Goal: Information Seeking & Learning: Learn about a topic

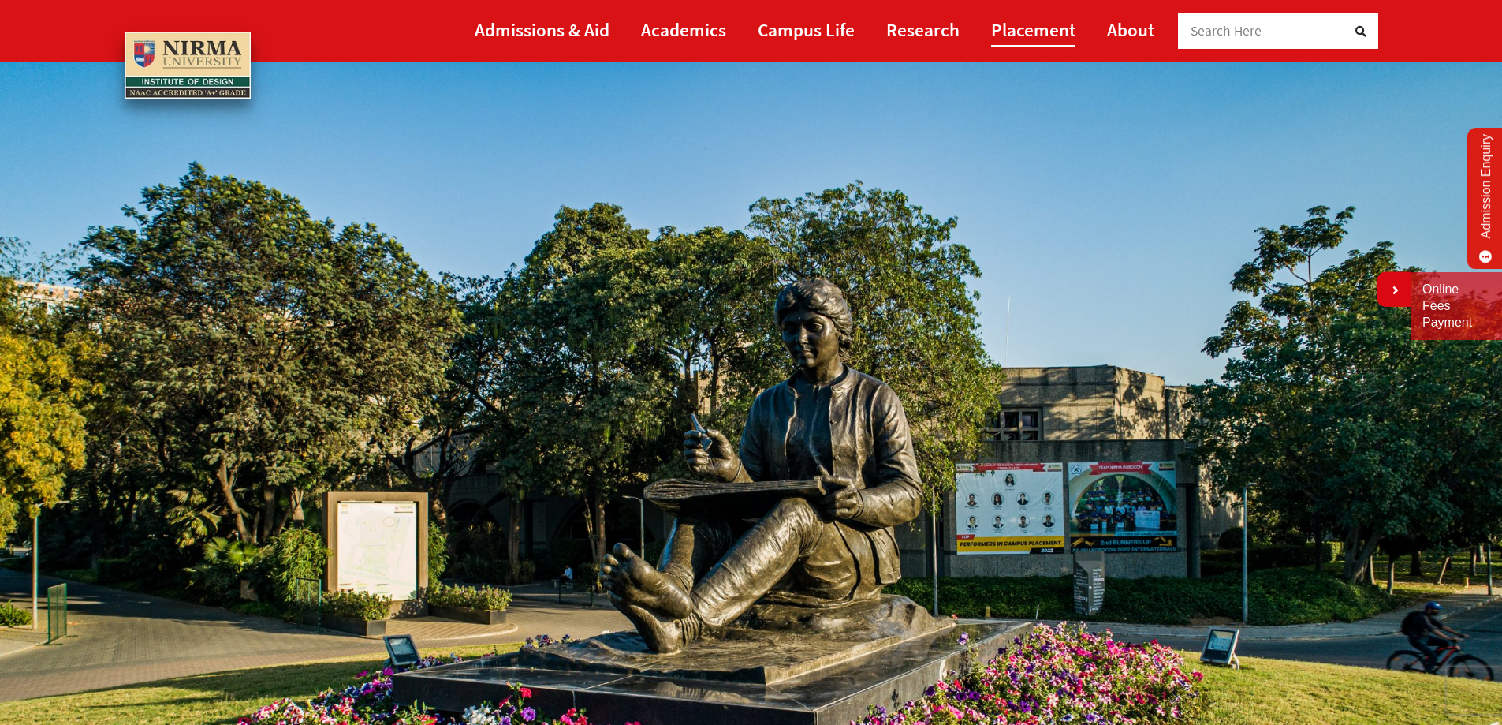
click at [1048, 28] on link "Placement" at bounding box center [1033, 29] width 84 height 35
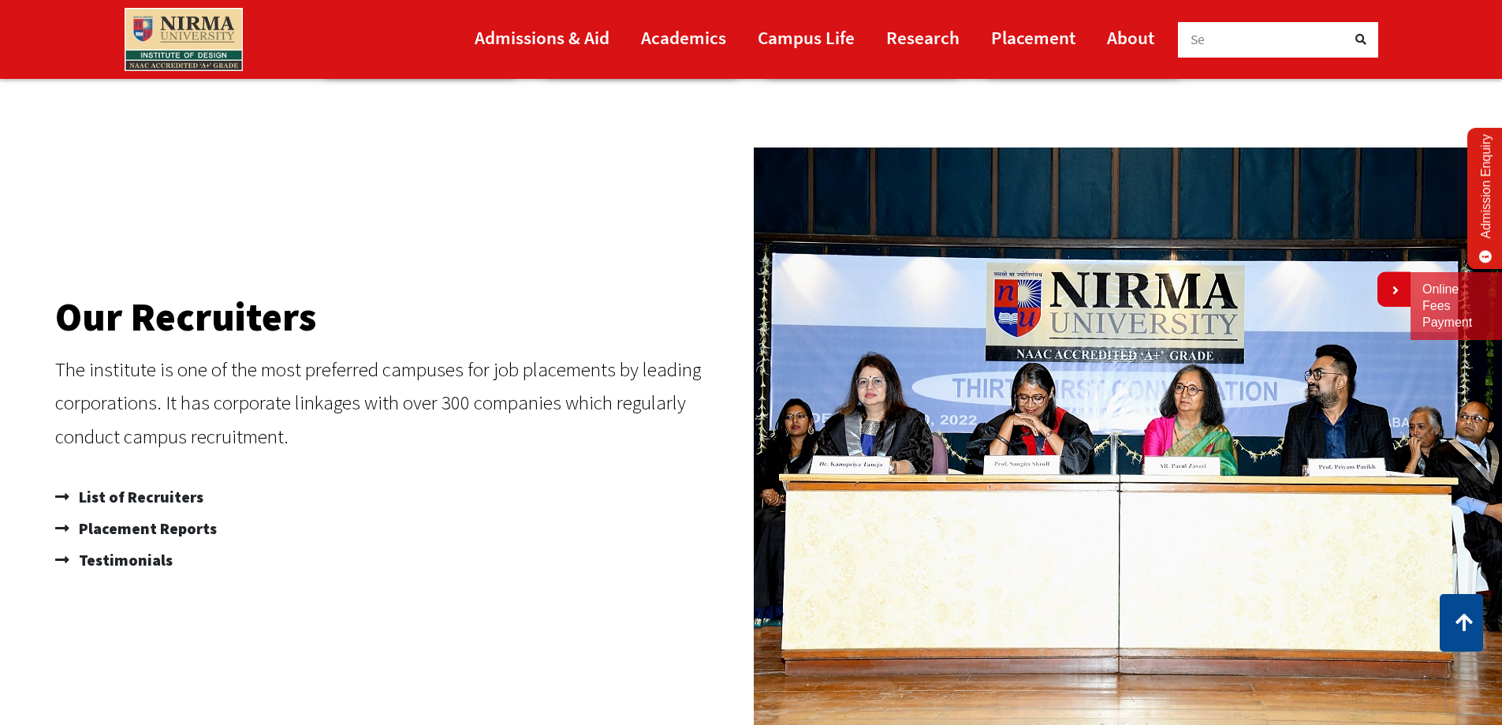
scroll to position [1025, 0]
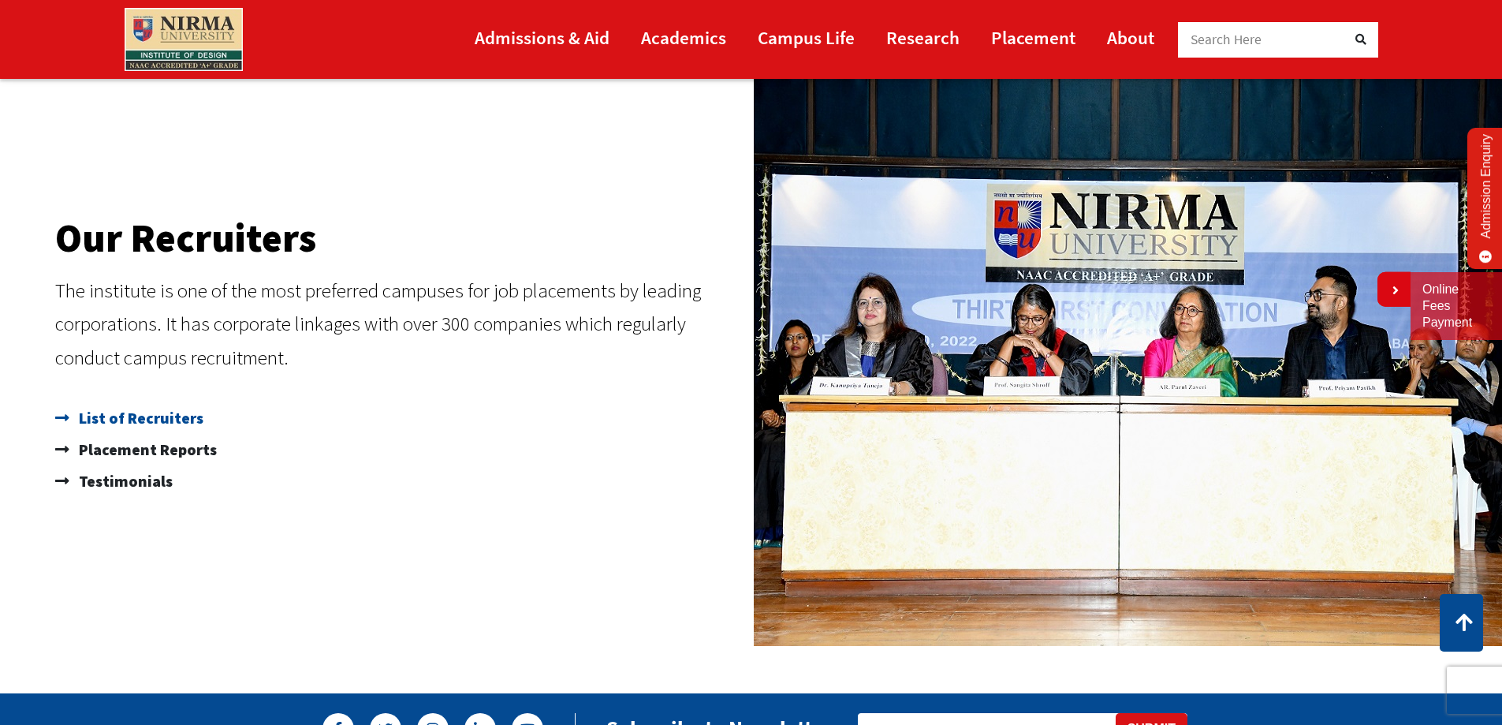
click at [147, 418] on span "List of Recruiters" at bounding box center [139, 418] width 129 height 32
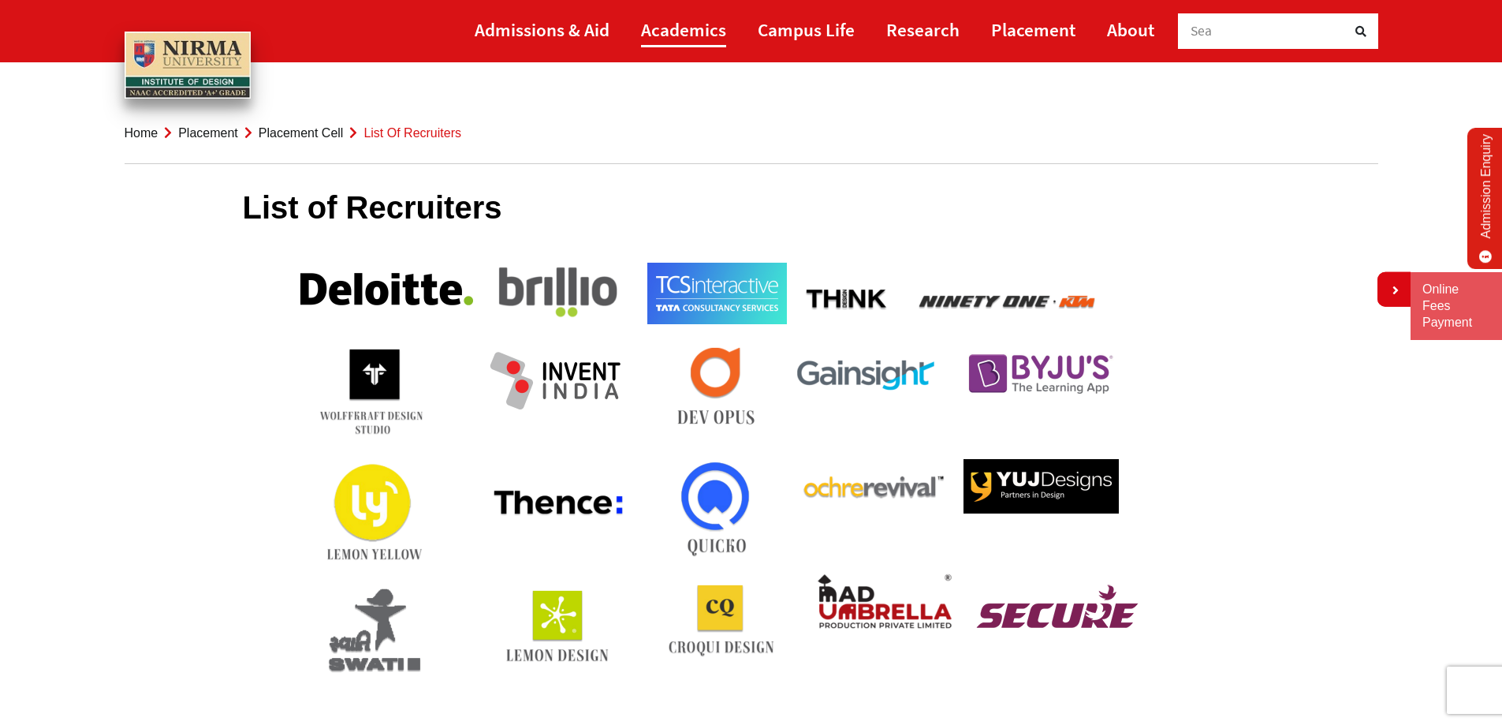
click at [699, 27] on link "Academics" at bounding box center [683, 29] width 85 height 35
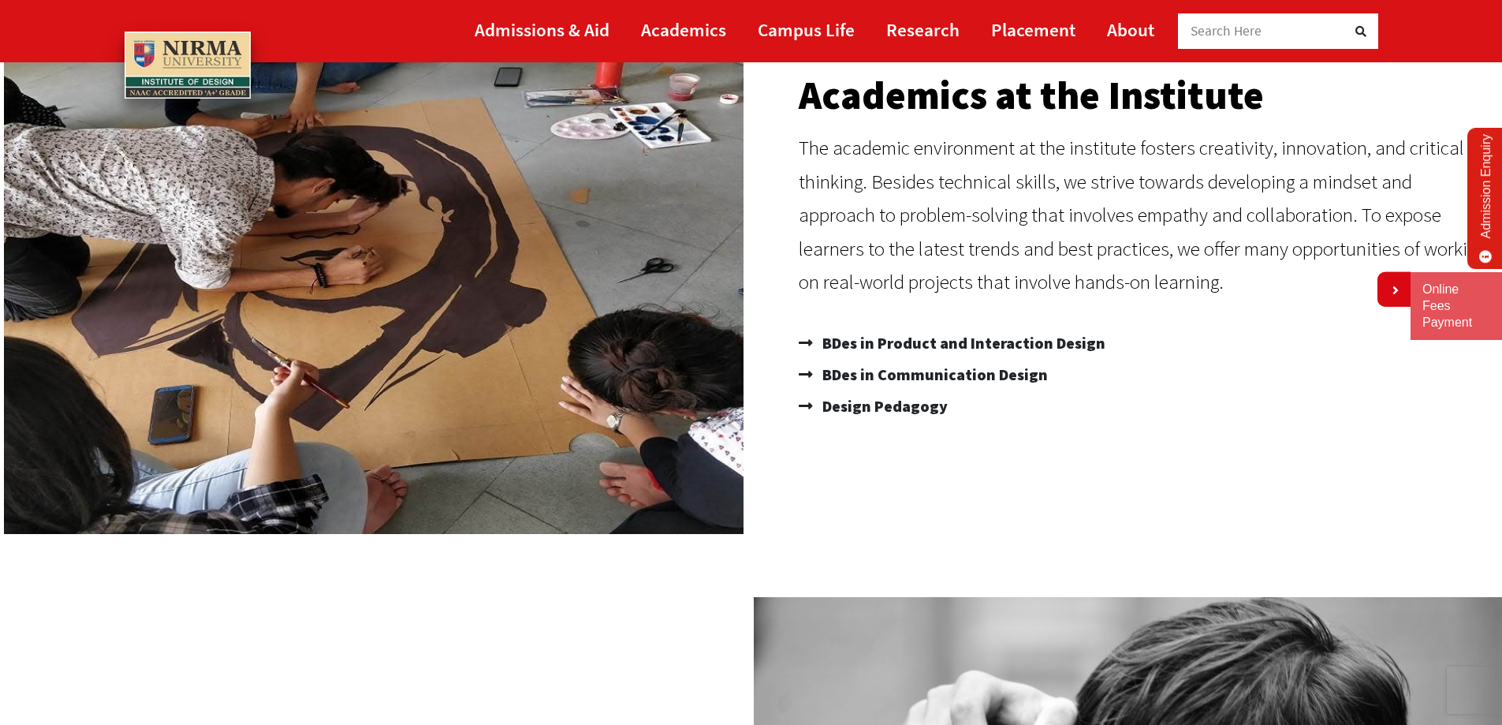
scroll to position [237, 0]
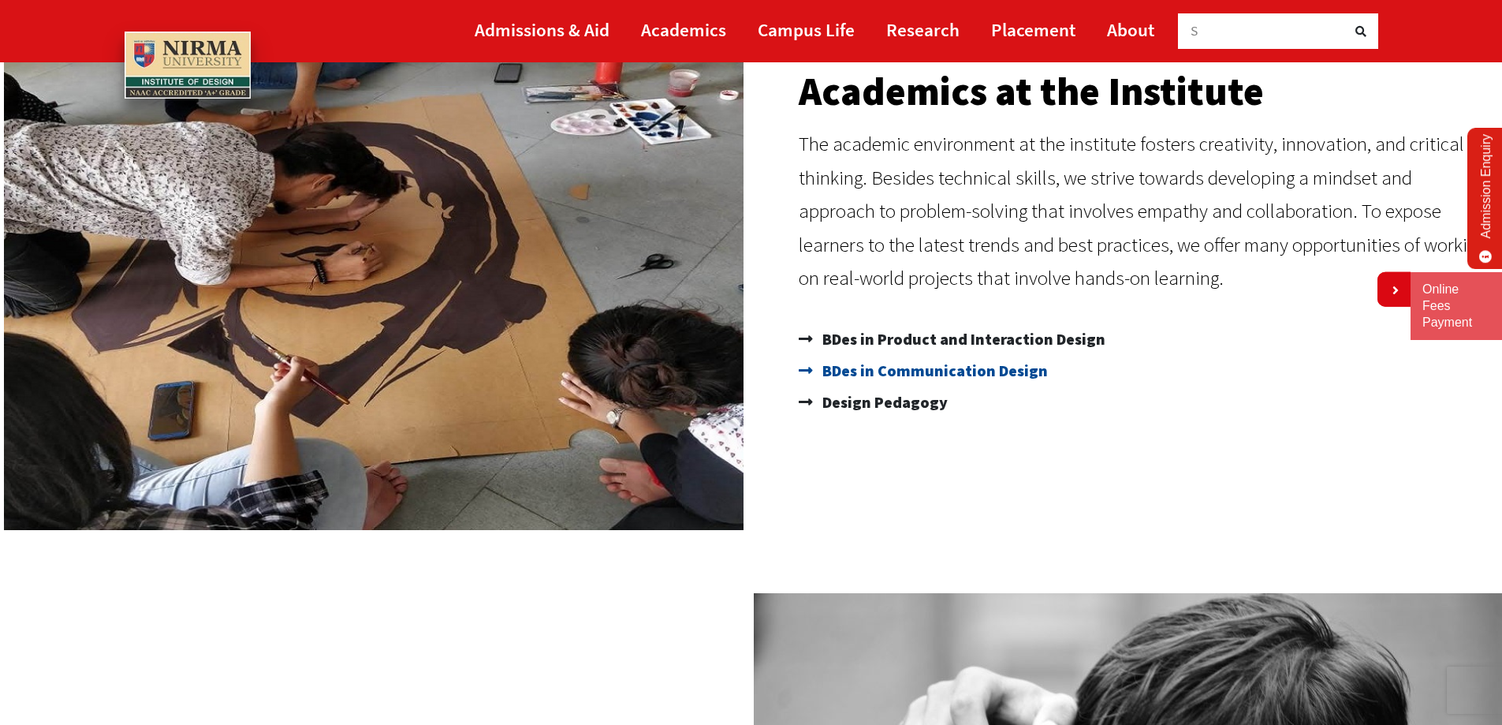
click at [998, 371] on span "BDes in Communication Design" at bounding box center [932, 371] width 229 height 32
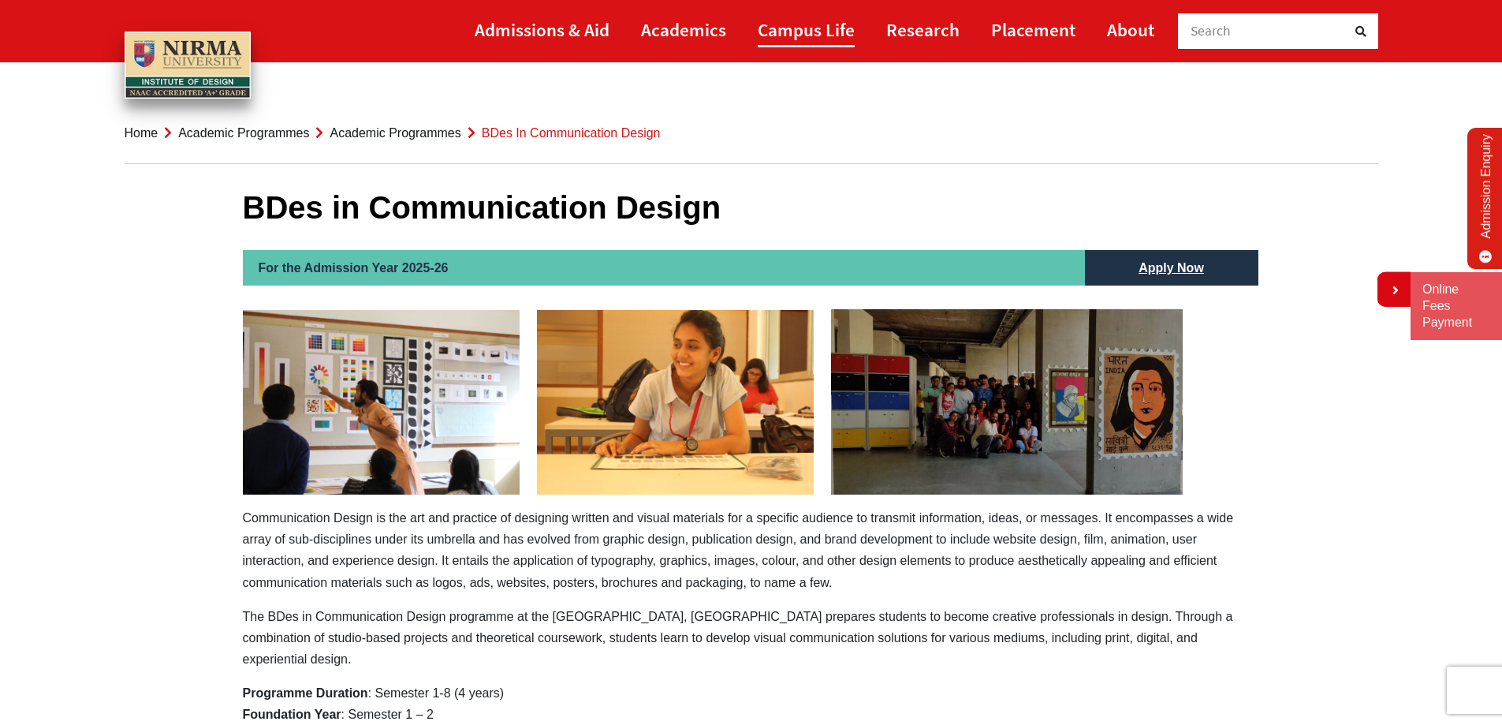
click at [823, 21] on link "Campus Life" at bounding box center [806, 29] width 97 height 35
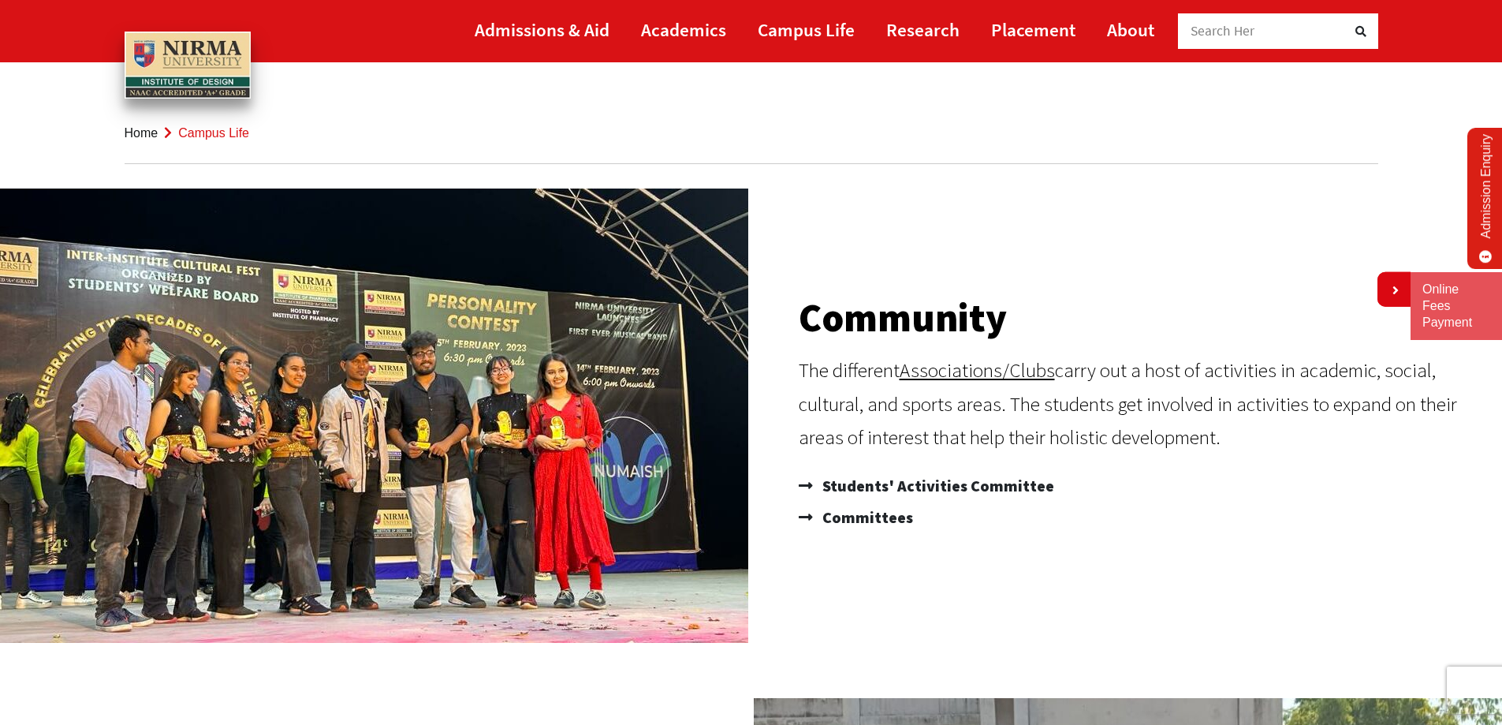
click at [1485, 202] on link "Admission Enquiry" at bounding box center [1485, 198] width 37 height 141
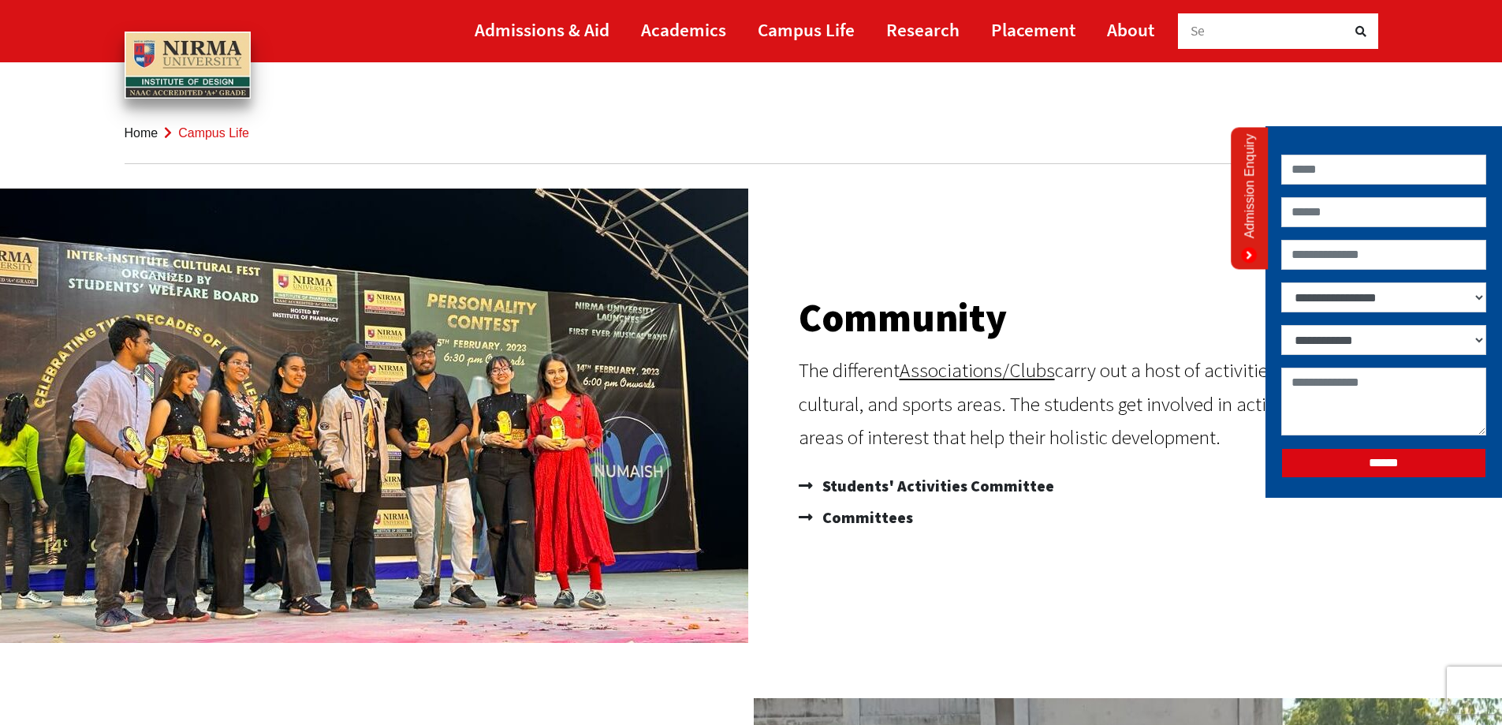
click at [1249, 214] on link "Admission Enquiry" at bounding box center [1249, 199] width 37 height 142
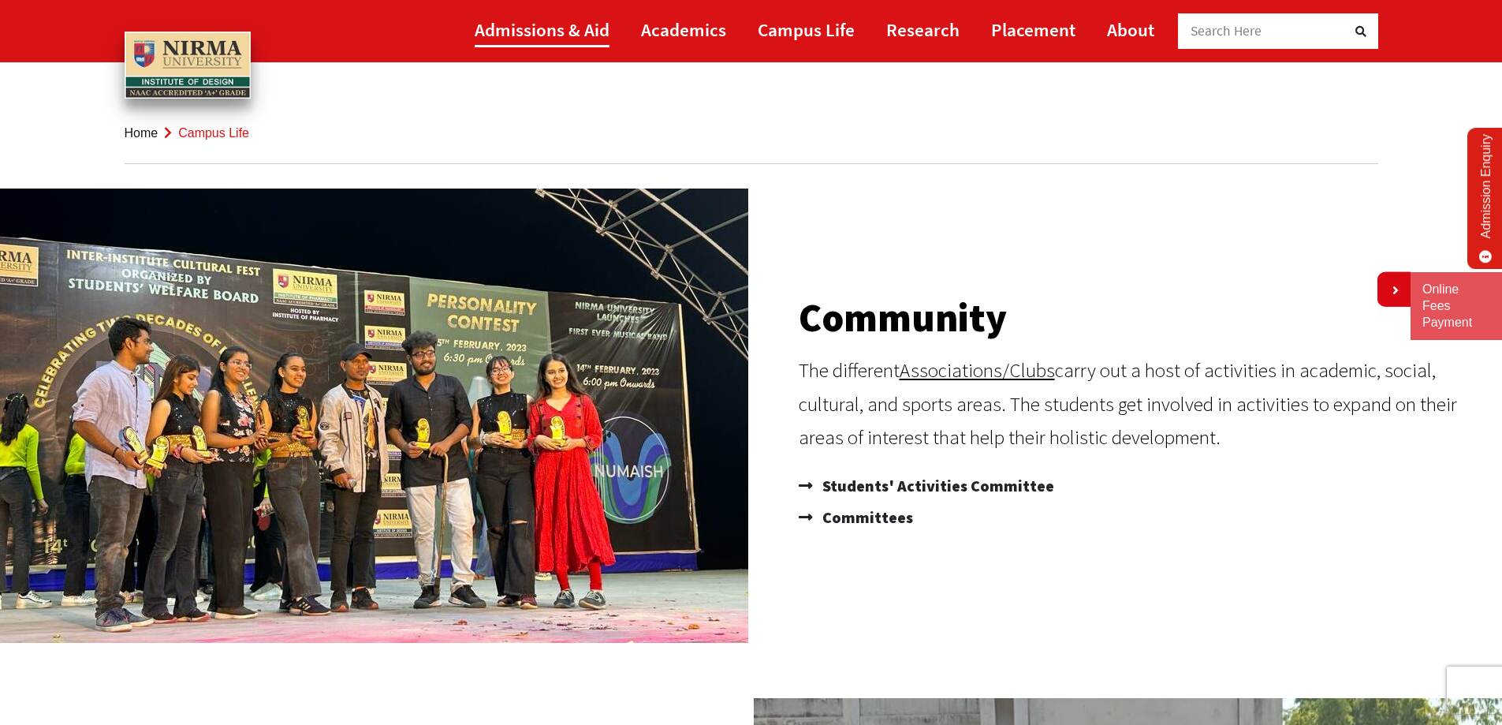
click at [573, 26] on link "Admissions & Aid" at bounding box center [542, 29] width 135 height 35
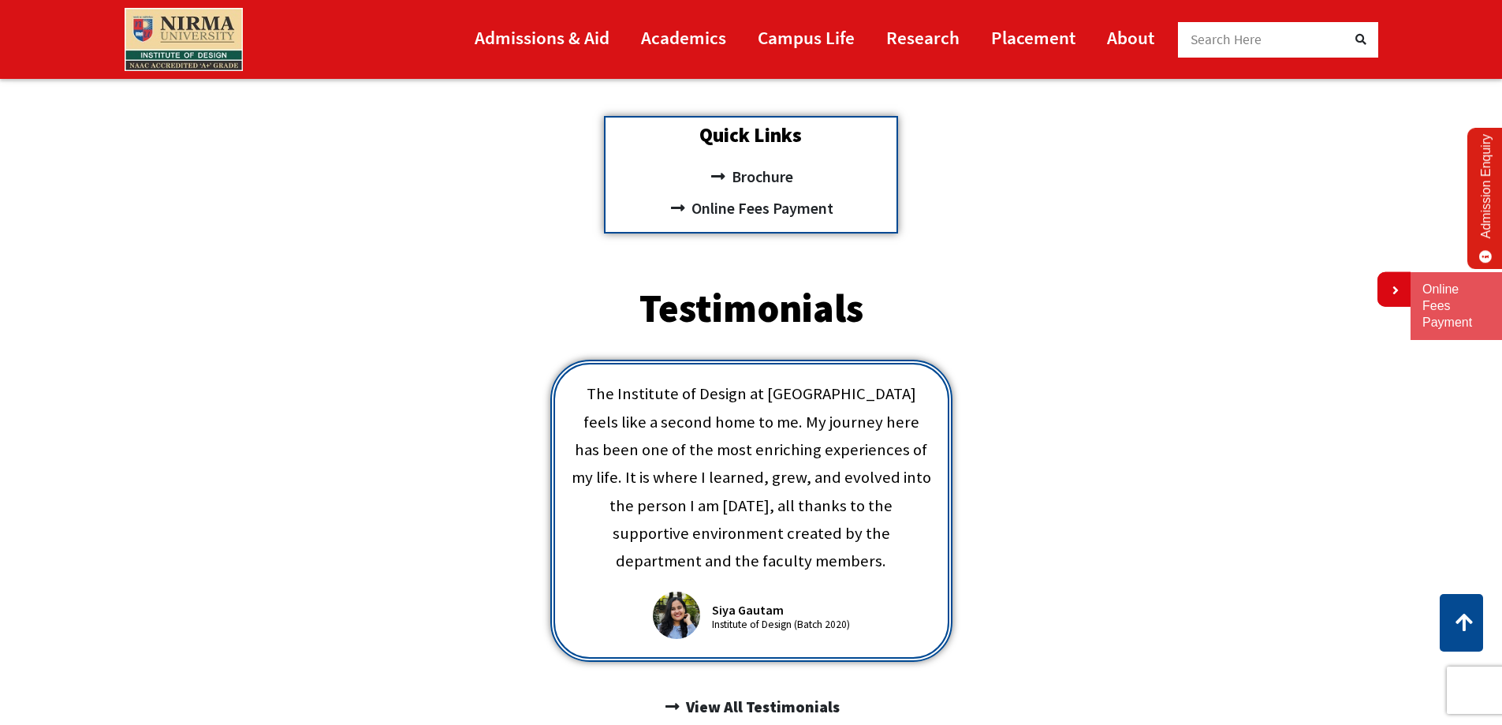
scroll to position [517, 0]
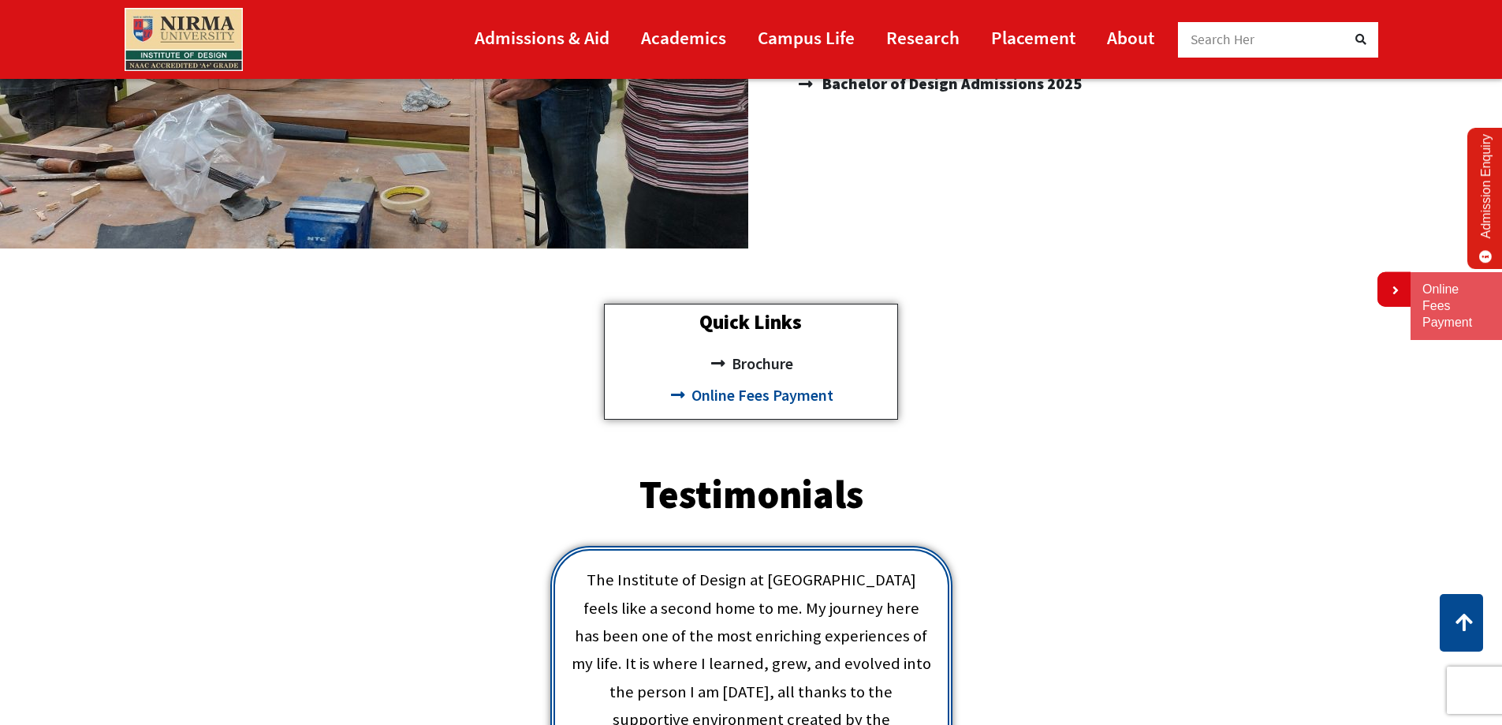
click at [762, 396] on span "Online Fees Payment" at bounding box center [761, 395] width 146 height 32
click at [757, 363] on span "Brochure" at bounding box center [760, 364] width 65 height 32
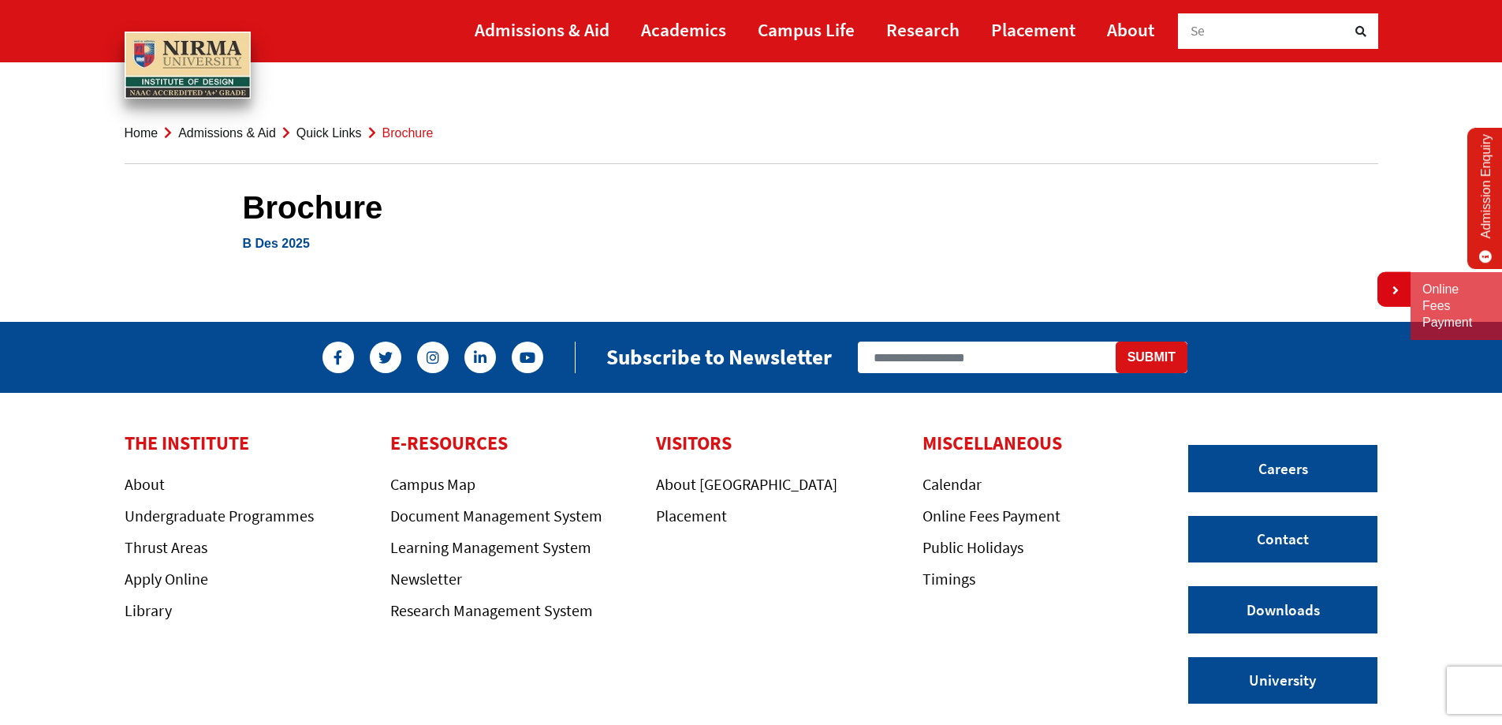
click at [271, 244] on link "B Des 2025" at bounding box center [276, 243] width 67 height 13
